Goal: Task Accomplishment & Management: Manage account settings

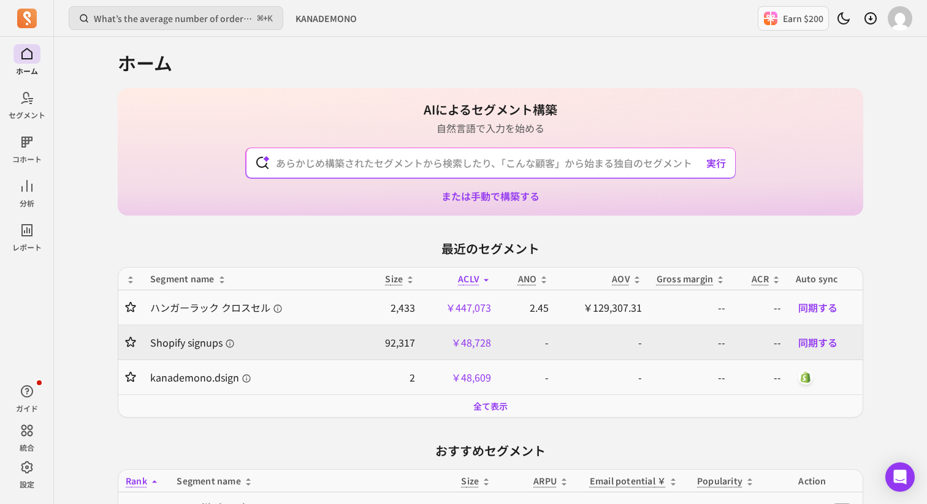
click at [23, 469] on icon at bounding box center [27, 467] width 15 height 15
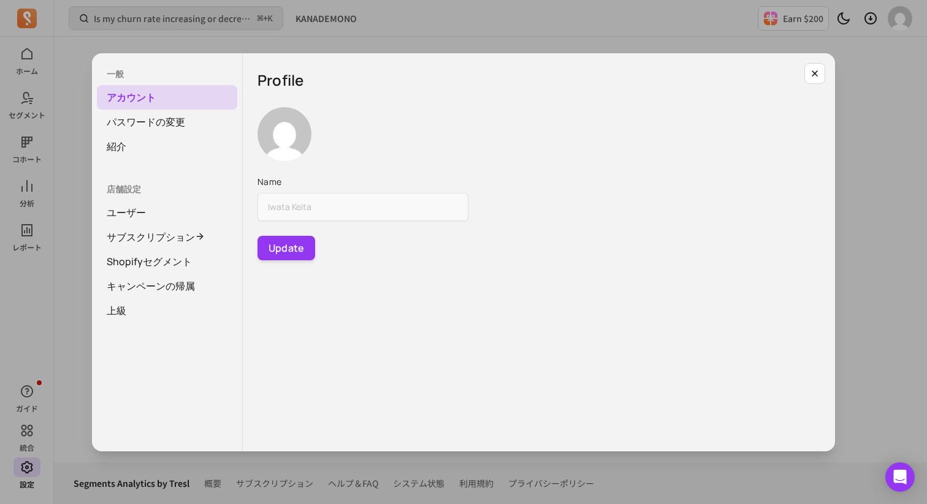
click at [73, 331] on div "一般 アカウント パスワードの変更 紹介 店舗設定 ユーザー サブスクリプション Shopifyセグメント キャンペーンの帰属 上級 Profile Name…" at bounding box center [463, 252] width 907 height 485
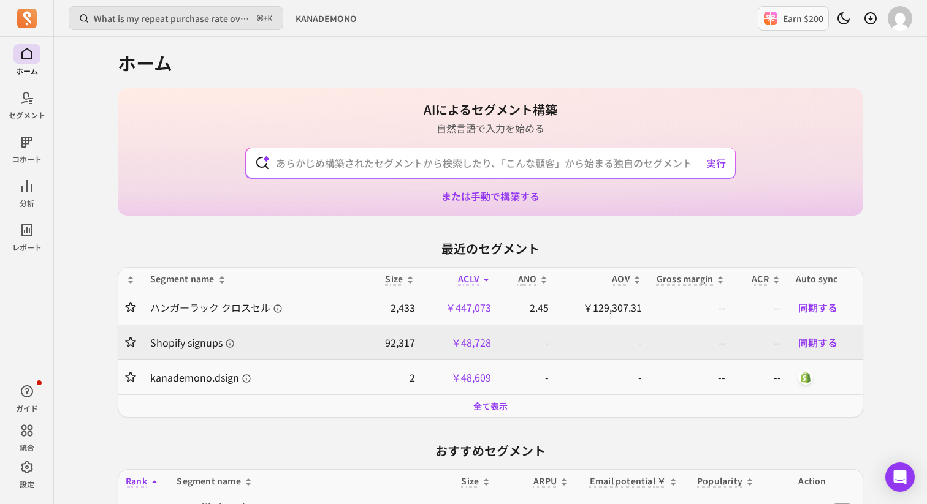
click at [805, 22] on p "Earn $200" at bounding box center [803, 18] width 40 height 12
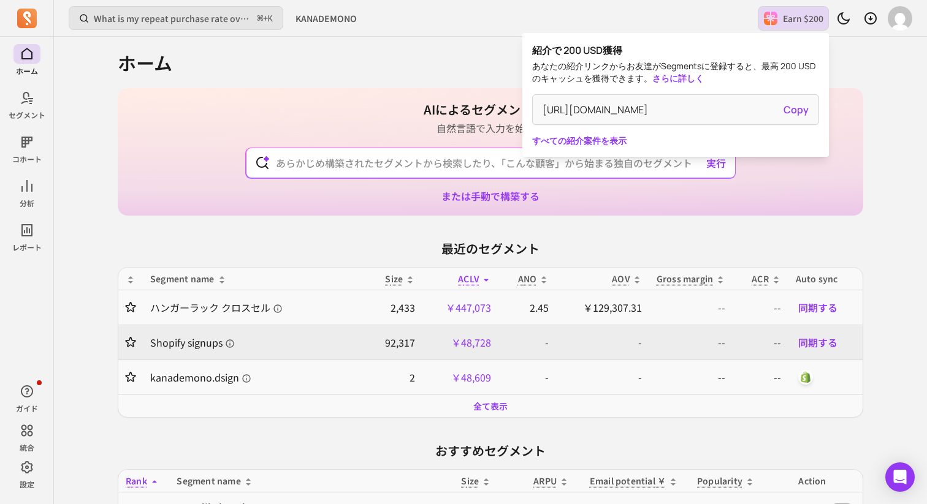
click at [457, 64] on h1 "ホーム" at bounding box center [490, 62] width 745 height 22
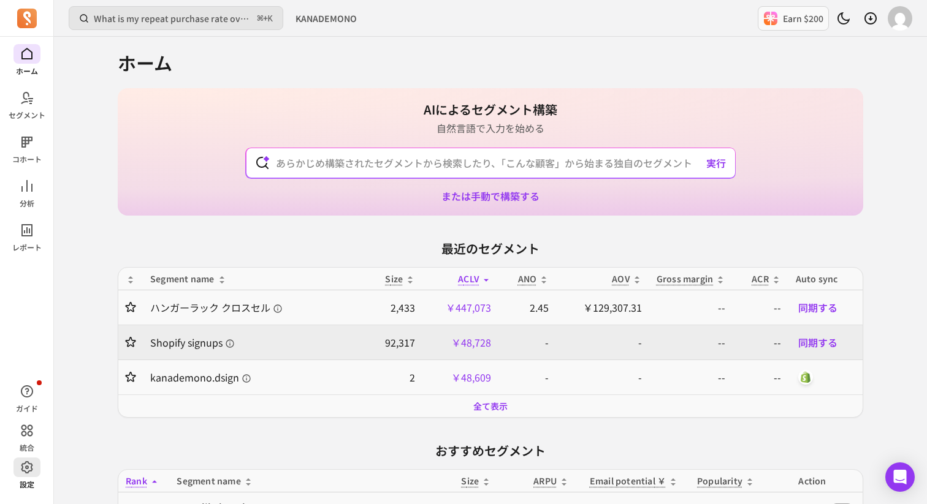
drag, startPoint x: 771, startPoint y: 401, endPoint x: 28, endPoint y: 475, distance: 746.4
click at [28, 475] on span at bounding box center [26, 468] width 27 height 20
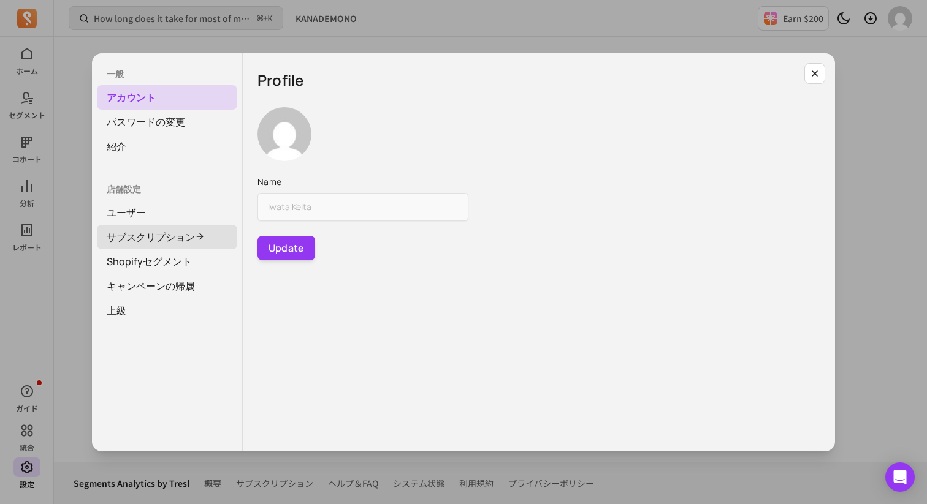
drag, startPoint x: 28, startPoint y: 475, endPoint x: 142, endPoint y: 235, distance: 265.4
click at [142, 236] on link "サブスクリプション" at bounding box center [167, 237] width 140 height 25
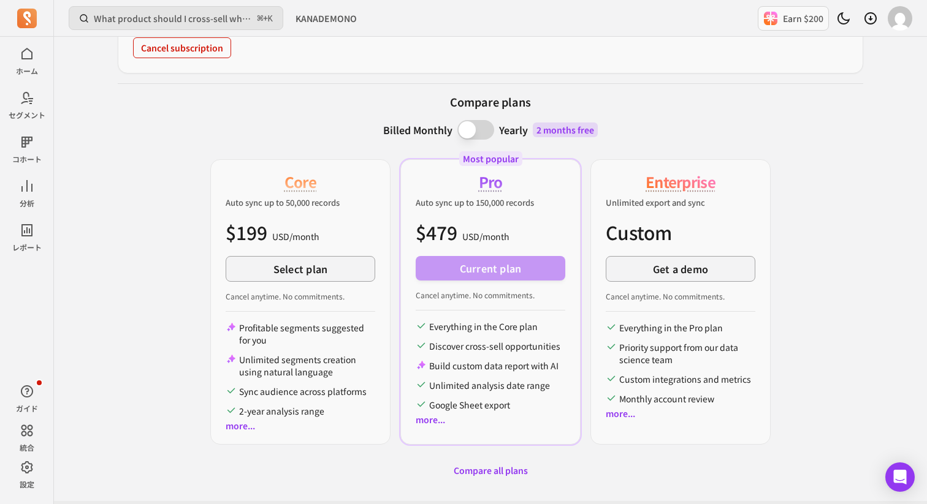
scroll to position [187, 0]
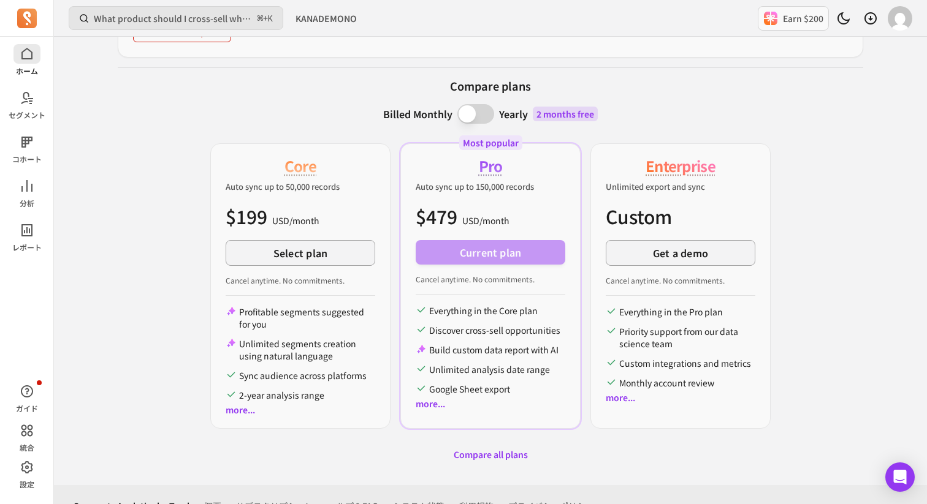
click at [18, 59] on span at bounding box center [26, 54] width 27 height 20
